Goal: Check status: Check status

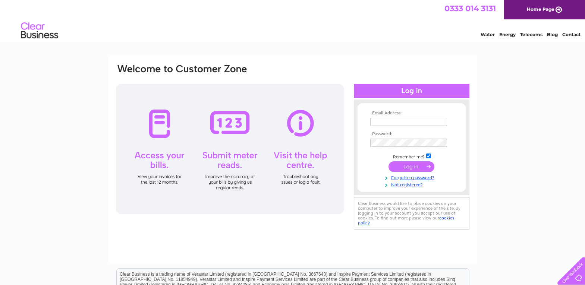
type input "[EMAIL_ADDRESS][DOMAIN_NAME]"
click at [413, 170] on input "submit" at bounding box center [411, 166] width 46 height 10
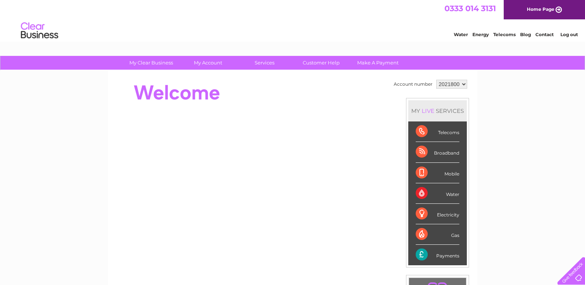
click at [462, 83] on select "2021800" at bounding box center [451, 84] width 31 height 9
click at [436, 80] on select "2021800" at bounding box center [451, 84] width 31 height 9
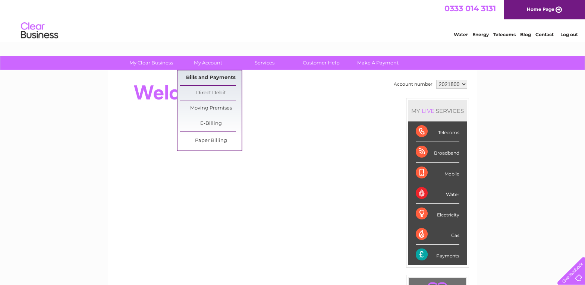
click at [203, 75] on link "Bills and Payments" at bounding box center [210, 77] width 61 height 15
click at [202, 78] on link "Bills and Payments" at bounding box center [210, 77] width 61 height 15
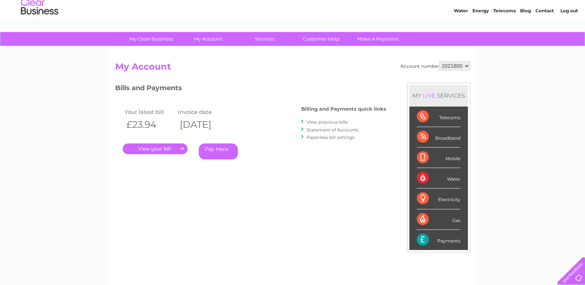
scroll to position [37, 0]
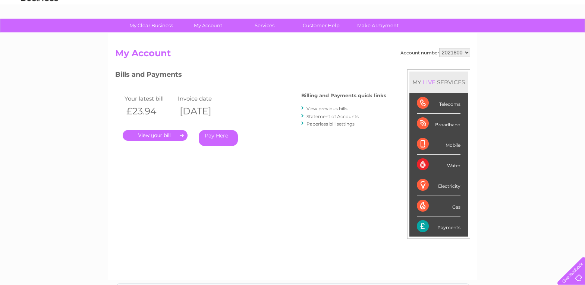
click at [423, 107] on div "Telecoms" at bounding box center [439, 103] width 44 height 20
click at [447, 104] on div "Telecoms" at bounding box center [439, 103] width 44 height 20
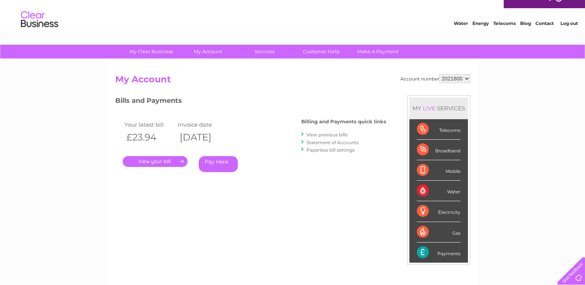
scroll to position [0, 0]
